Goal: Task Accomplishment & Management: Use online tool/utility

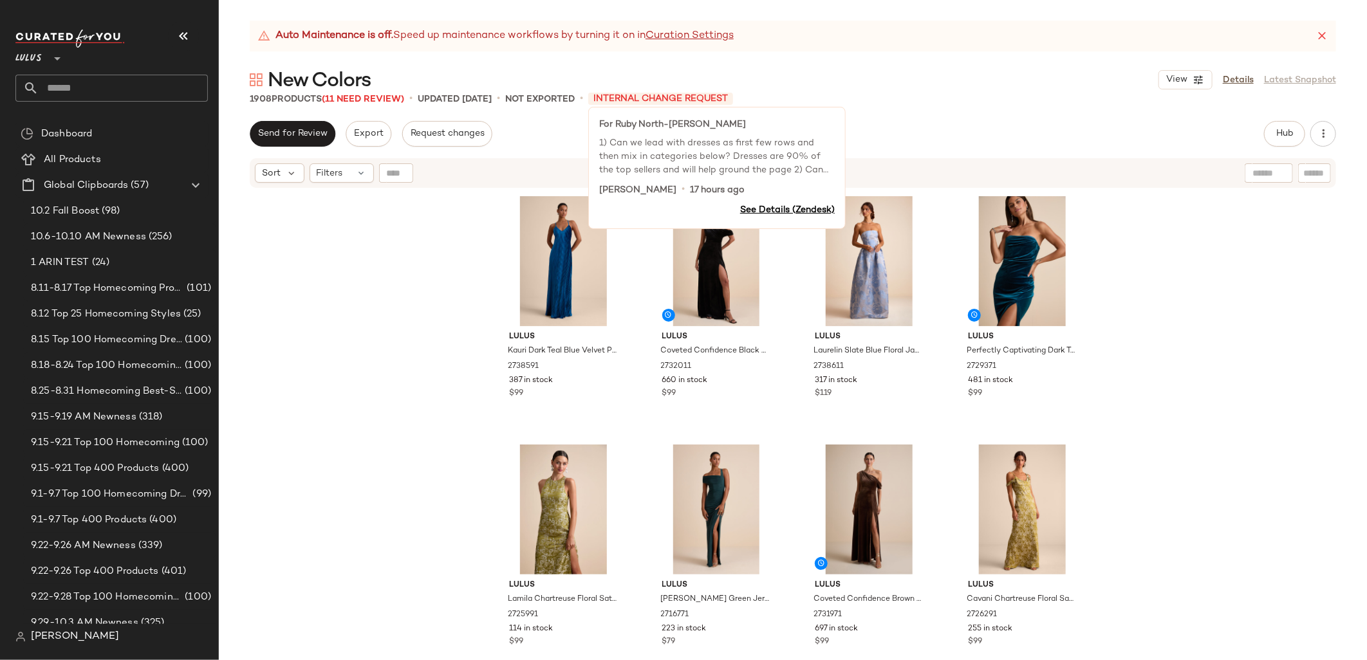
click at [649, 102] on span "INTERNAL CHANGE REQUEST" at bounding box center [660, 99] width 145 height 12
drag, startPoint x: 632, startPoint y: 121, endPoint x: 782, endPoint y: 131, distance: 150.9
click at [782, 131] on p "For Ruby North-[PERSON_NAME]" at bounding box center [716, 125] width 235 height 14
copy p "Ruby North-[PERSON_NAME]"
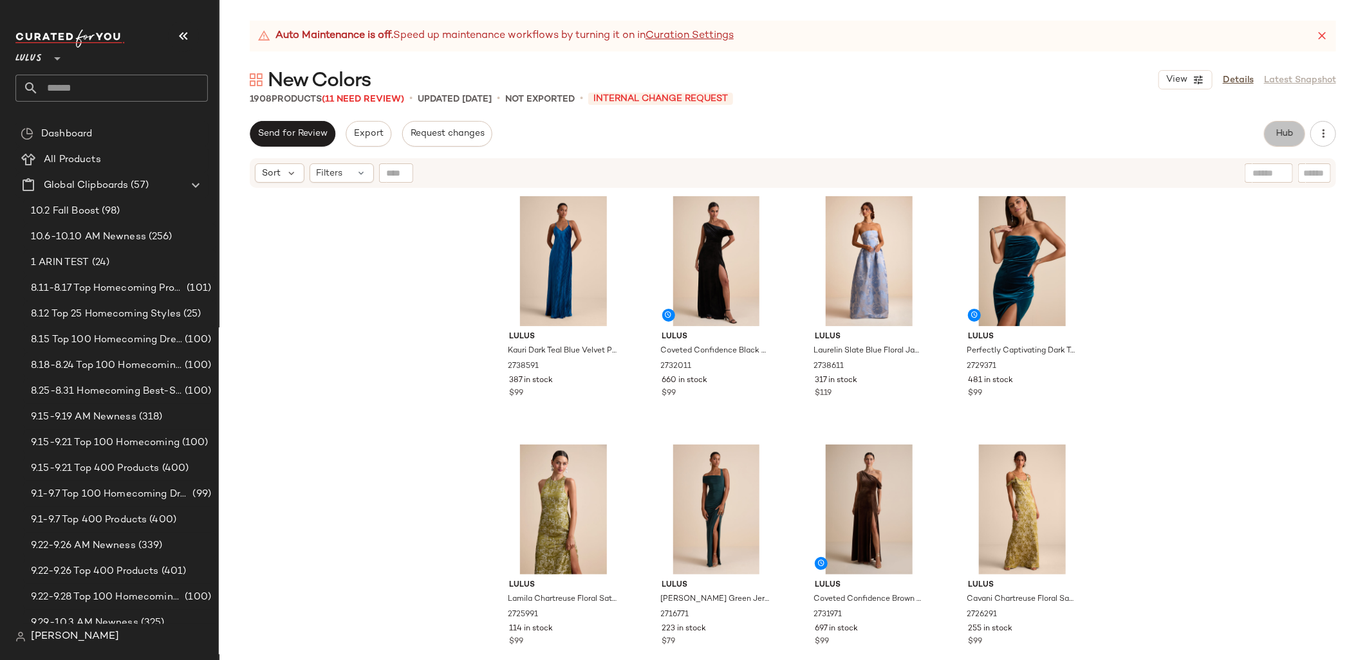
click at [1288, 134] on span "Hub" at bounding box center [1284, 134] width 18 height 10
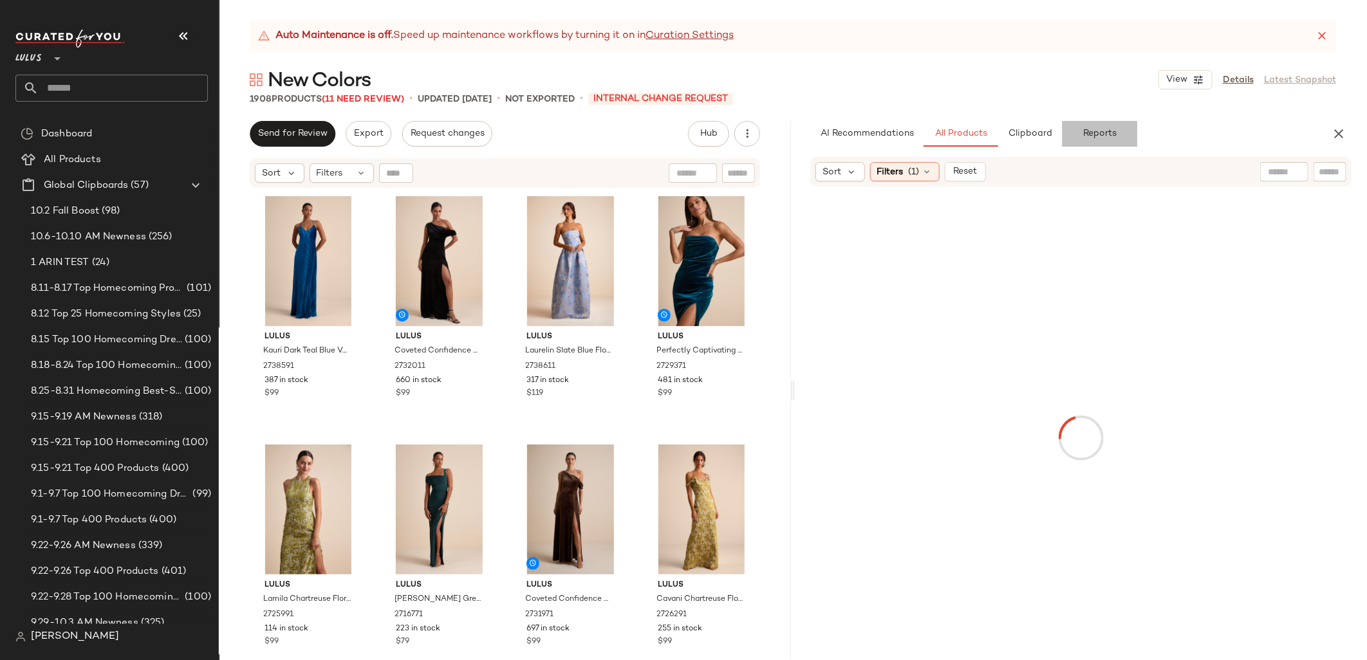
click at [1125, 134] on button "Reports" at bounding box center [1099, 134] width 75 height 26
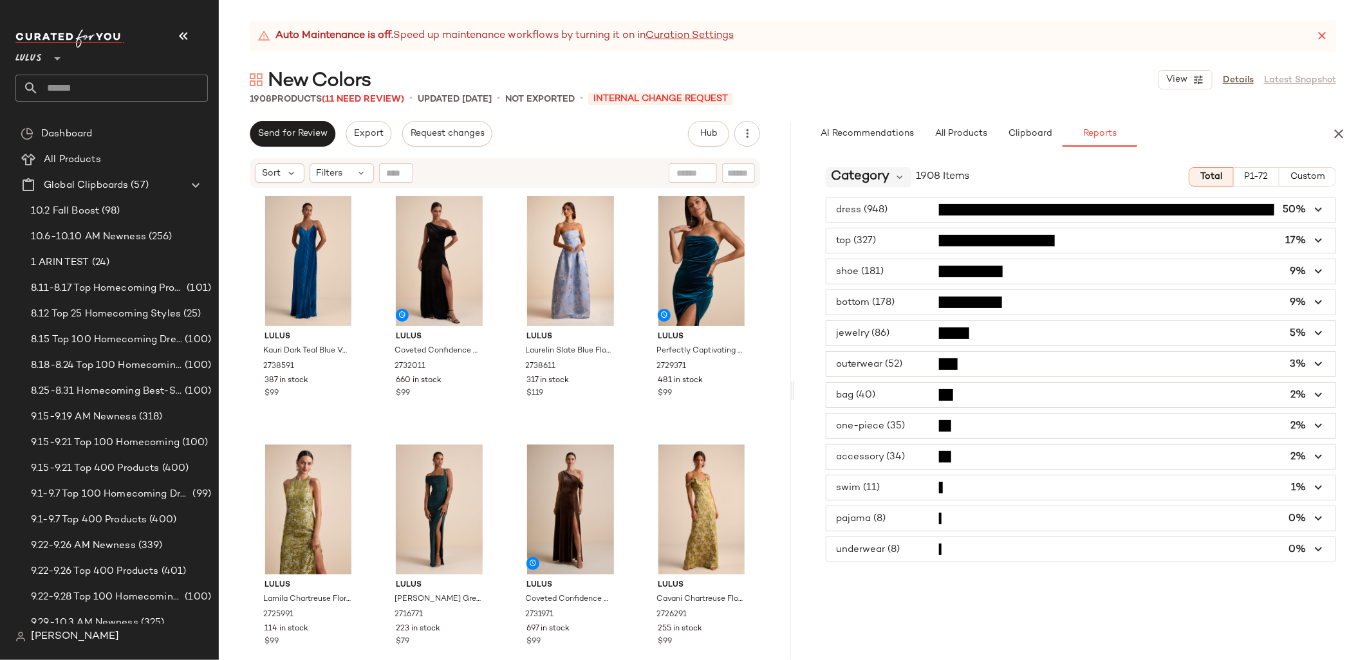
click at [849, 181] on span "Category" at bounding box center [860, 176] width 59 height 19
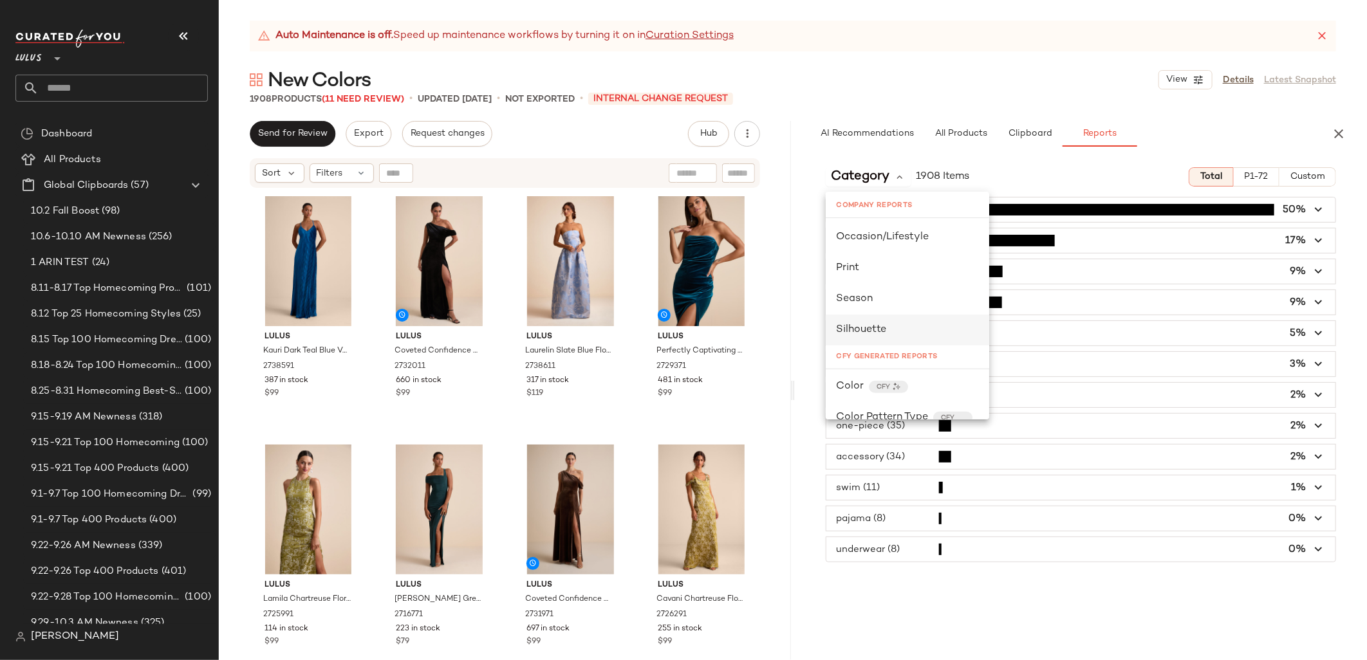
scroll to position [423, 0]
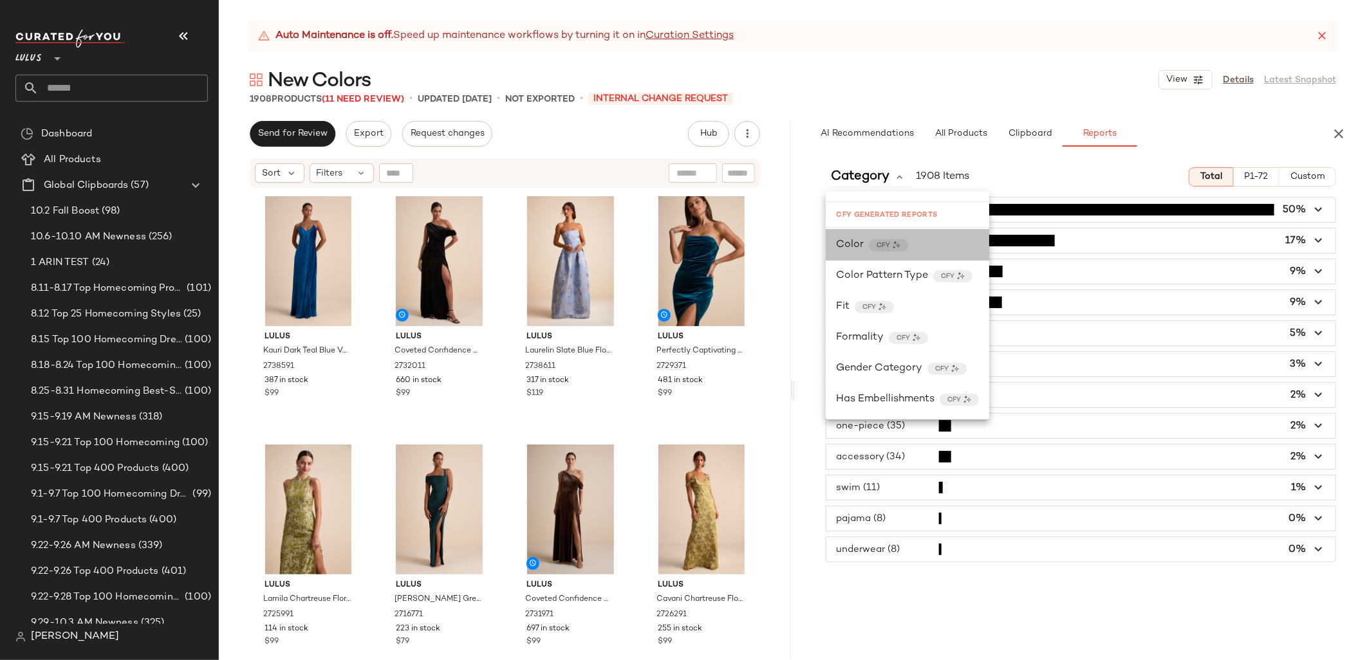
click at [850, 239] on span "Color" at bounding box center [850, 244] width 28 height 15
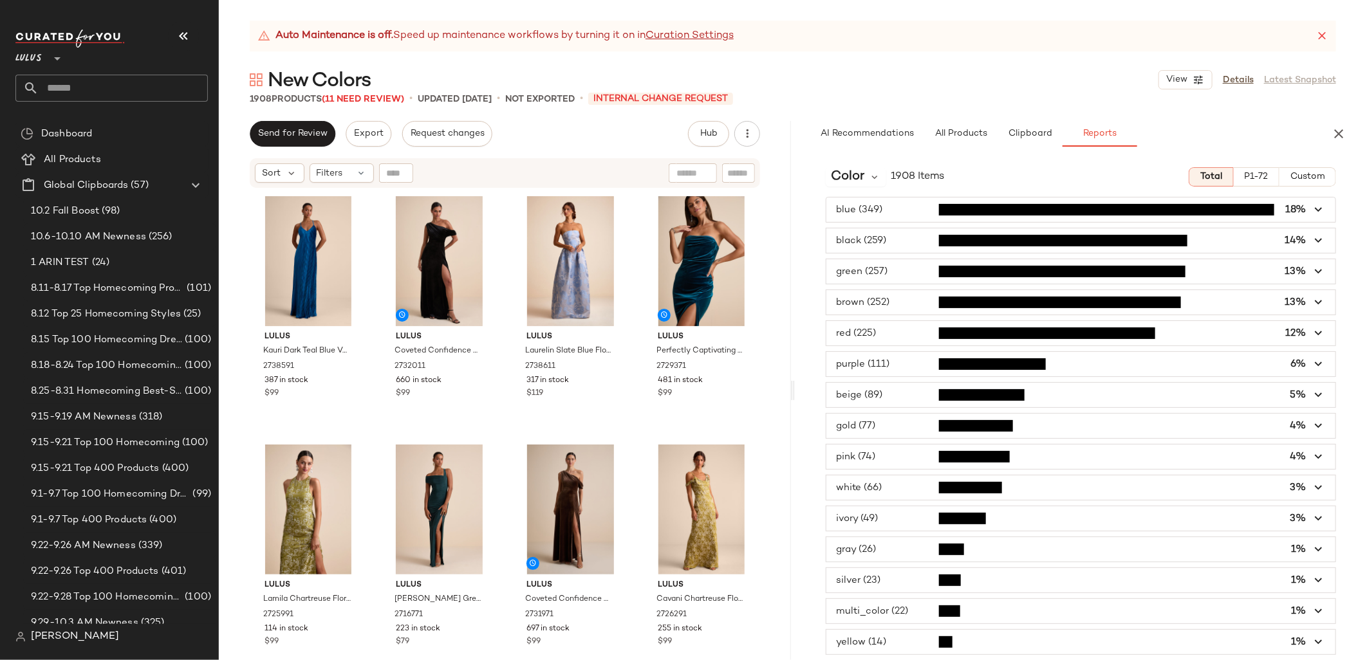
click at [1233, 167] on button "P1-72" at bounding box center [1256, 176] width 46 height 19
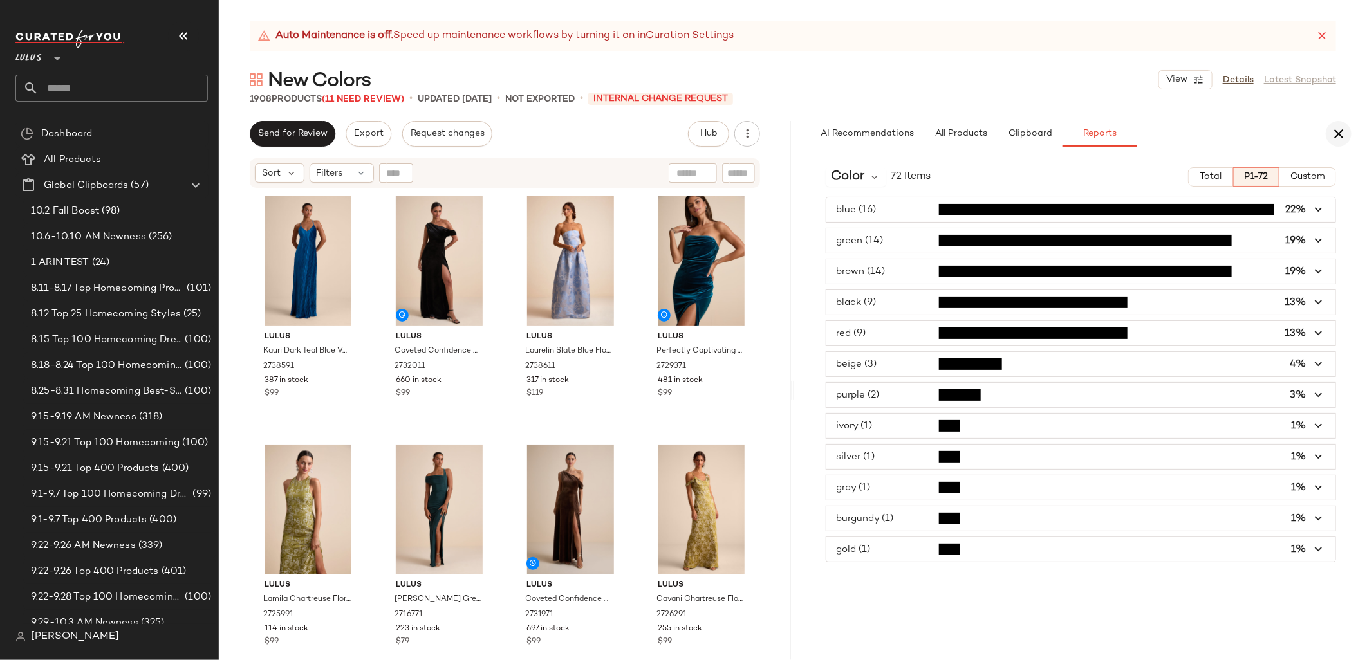
click at [1341, 133] on icon "button" at bounding box center [1338, 133] width 15 height 15
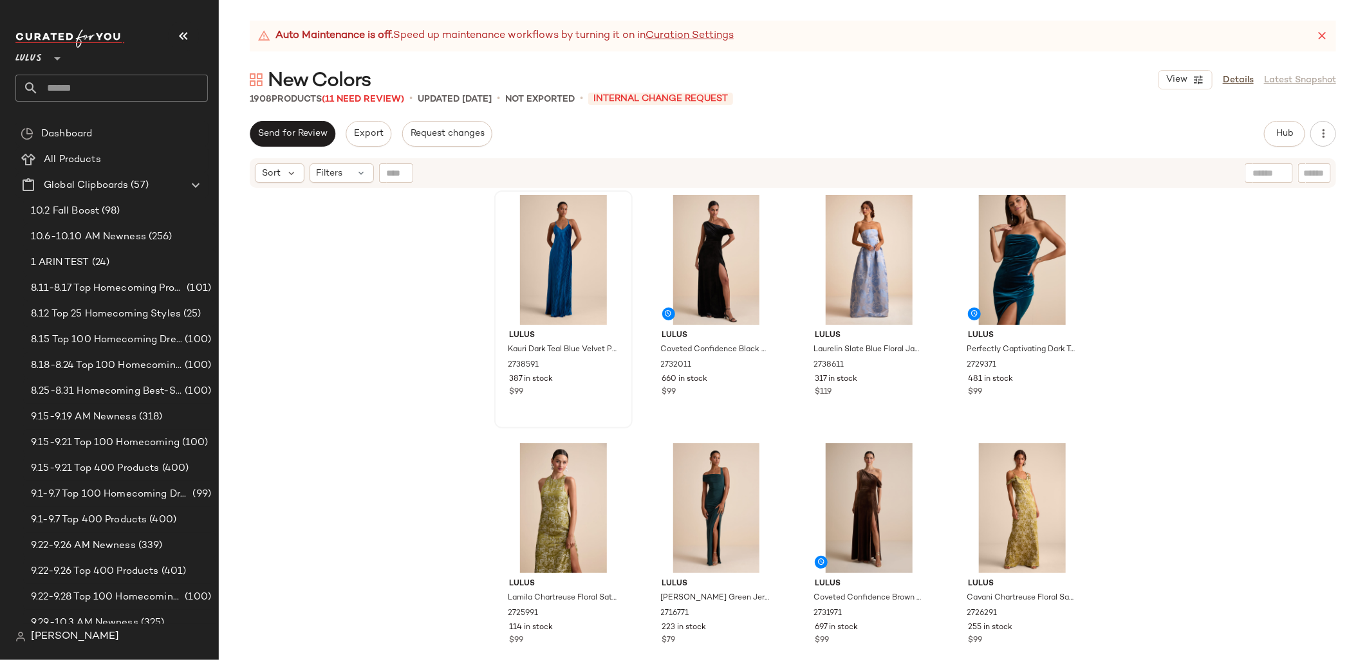
scroll to position [0, 0]
click at [753, 212] on div at bounding box center [764, 213] width 24 height 24
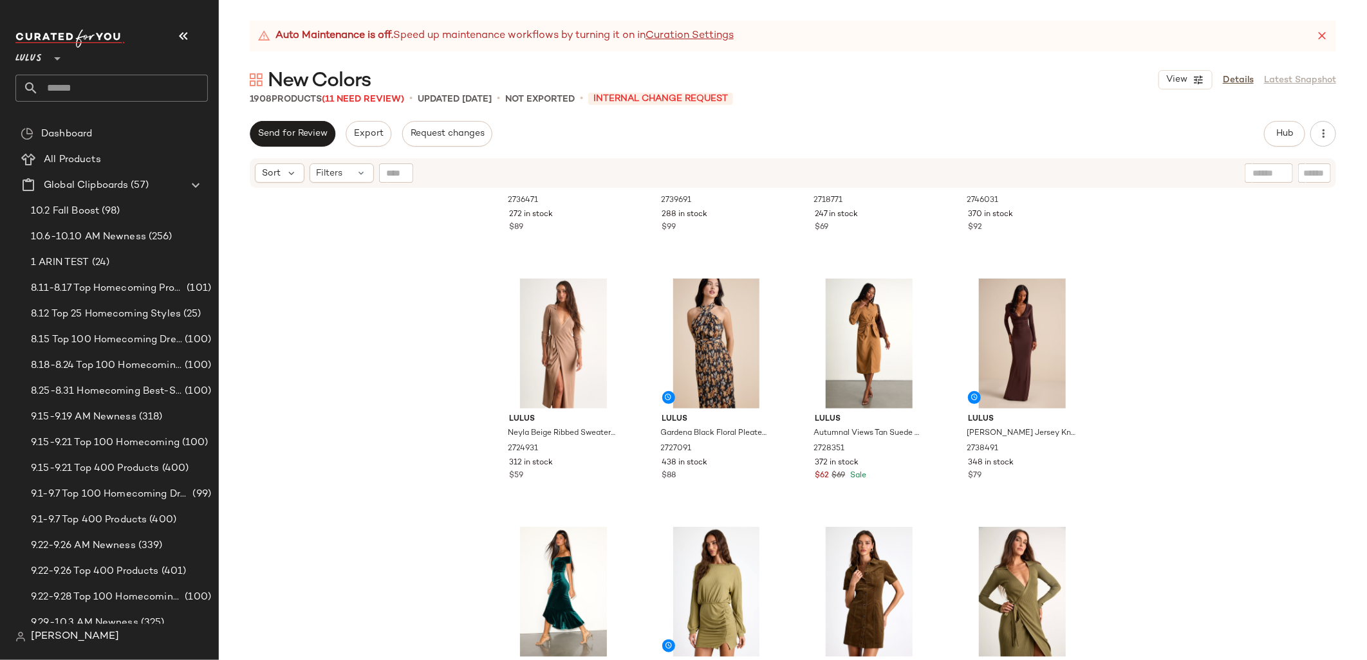
scroll to position [713, 0]
